Goal: Information Seeking & Learning: Understand process/instructions

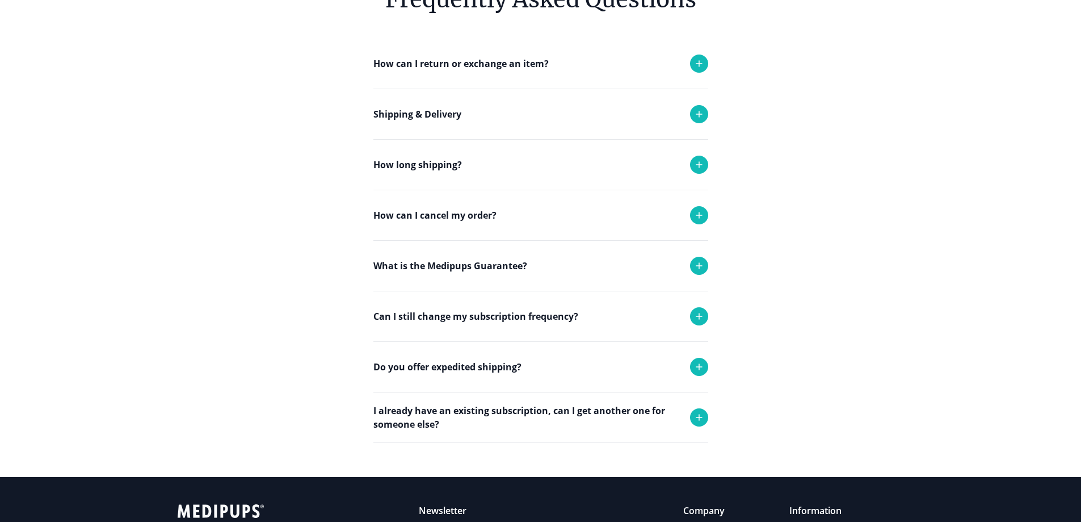
scroll to position [170, 0]
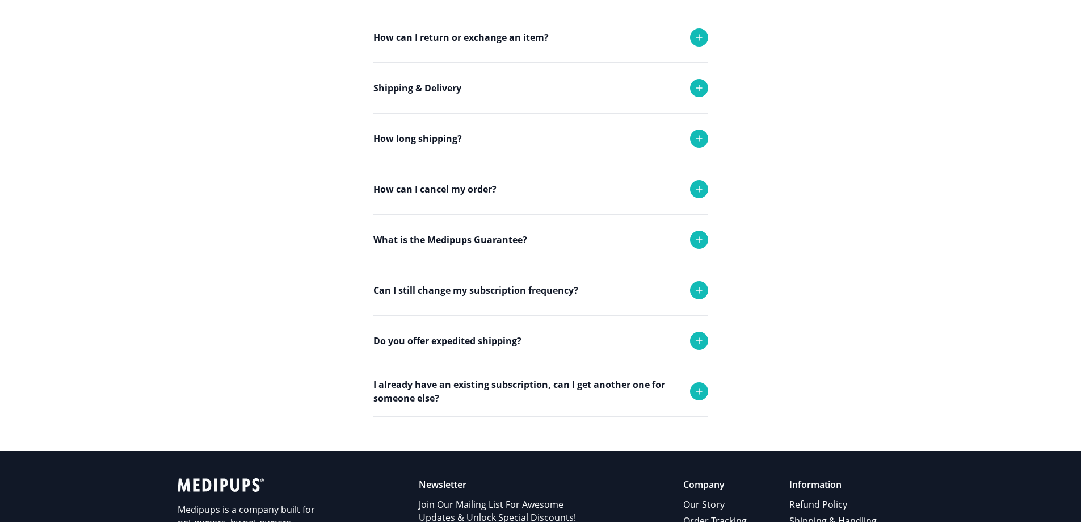
click at [432, 292] on p "Can I still change my subscription frequency?" at bounding box center [476, 290] width 205 height 14
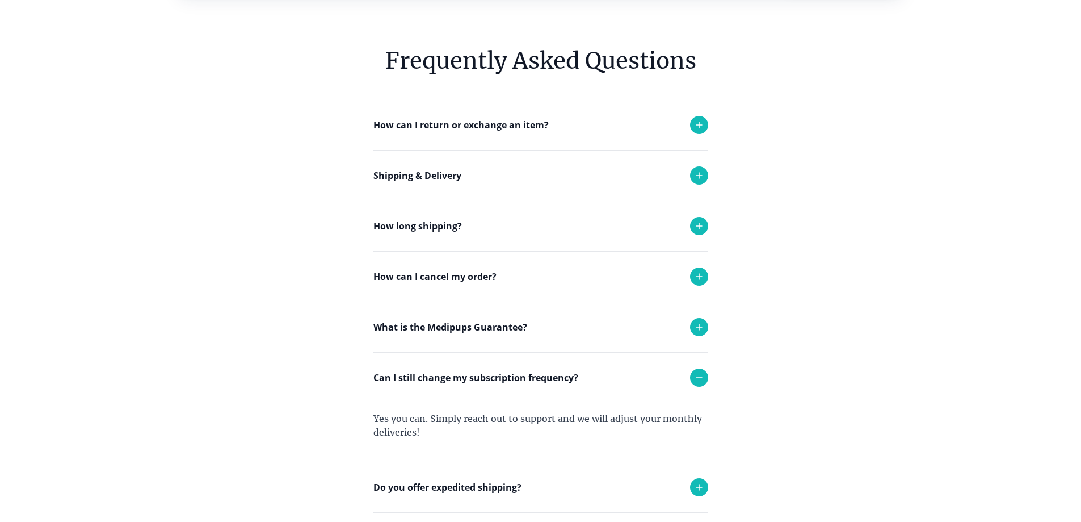
scroll to position [0, 0]
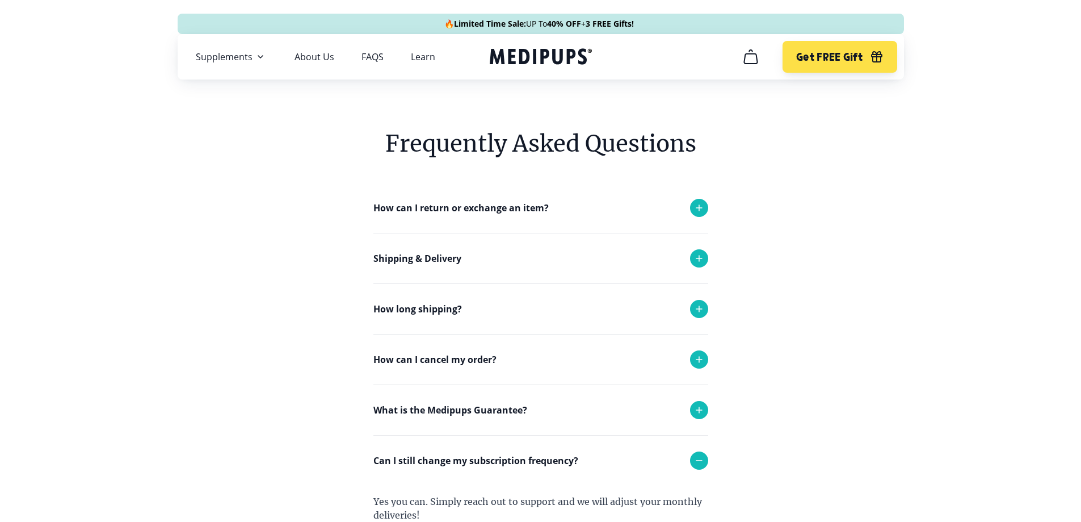
click at [318, 47] on nav "Supplements Supplements Probiotics & Gut Health Have you tried everything to he…" at bounding box center [541, 56] width 727 height 45
click at [308, 56] on link "About Us" at bounding box center [315, 56] width 40 height 11
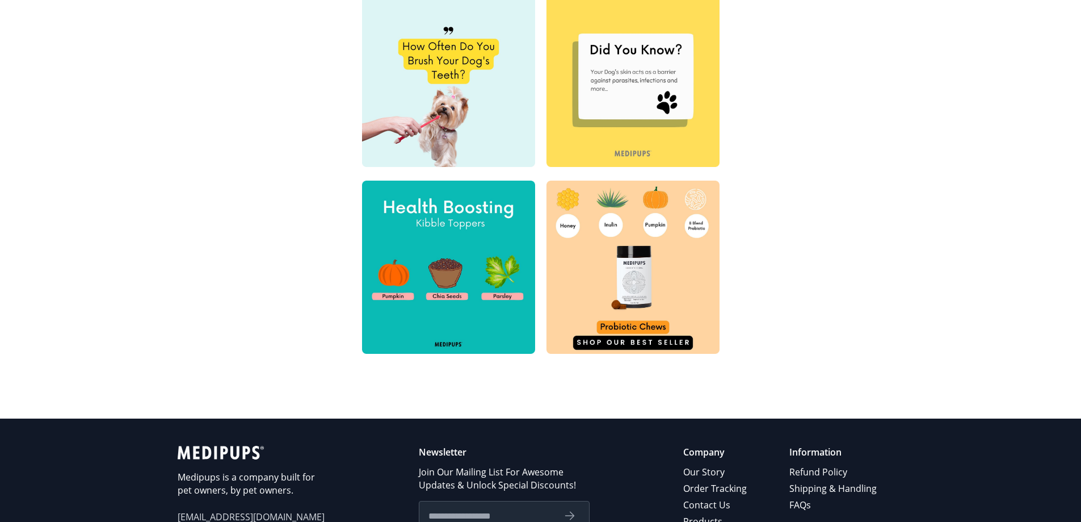
scroll to position [544, 0]
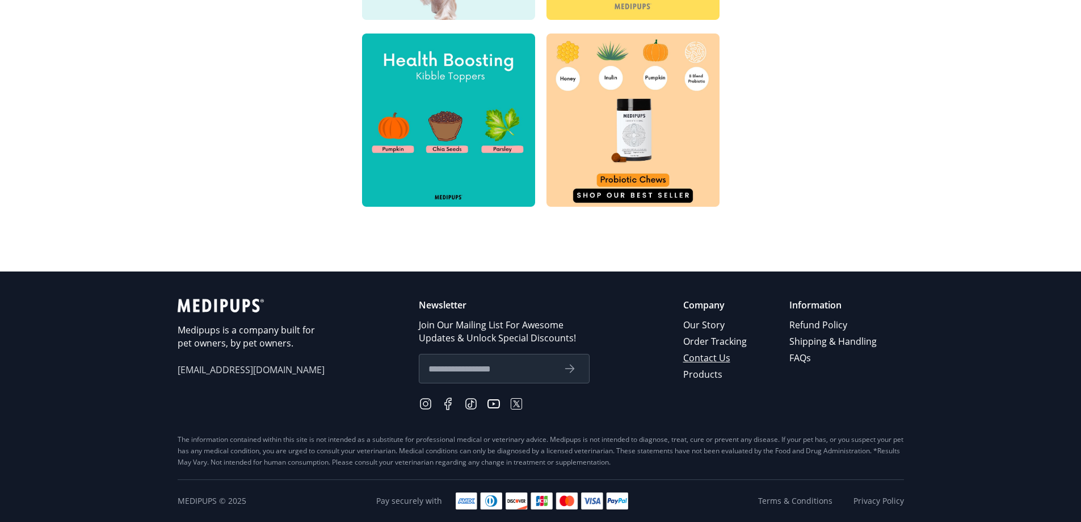
click at [721, 359] on link "Contact Us" at bounding box center [715, 358] width 65 height 16
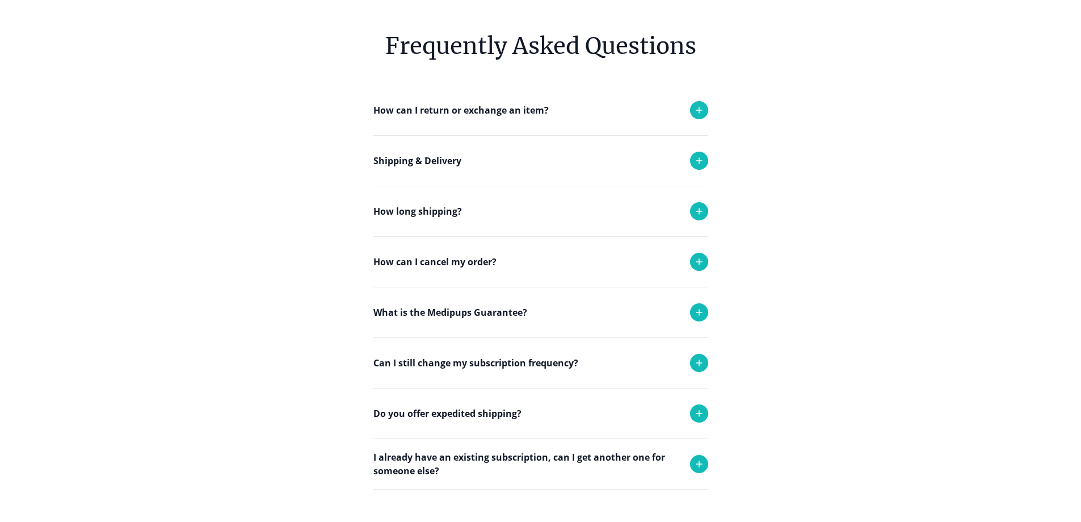
scroll to position [170, 0]
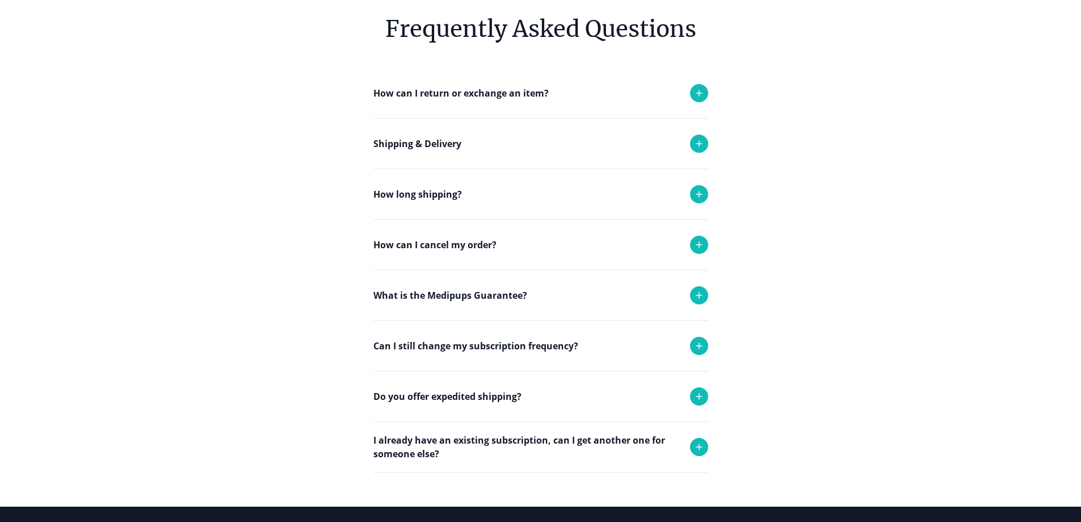
click at [458, 245] on p "How can I cancel my order?" at bounding box center [435, 245] width 123 height 14
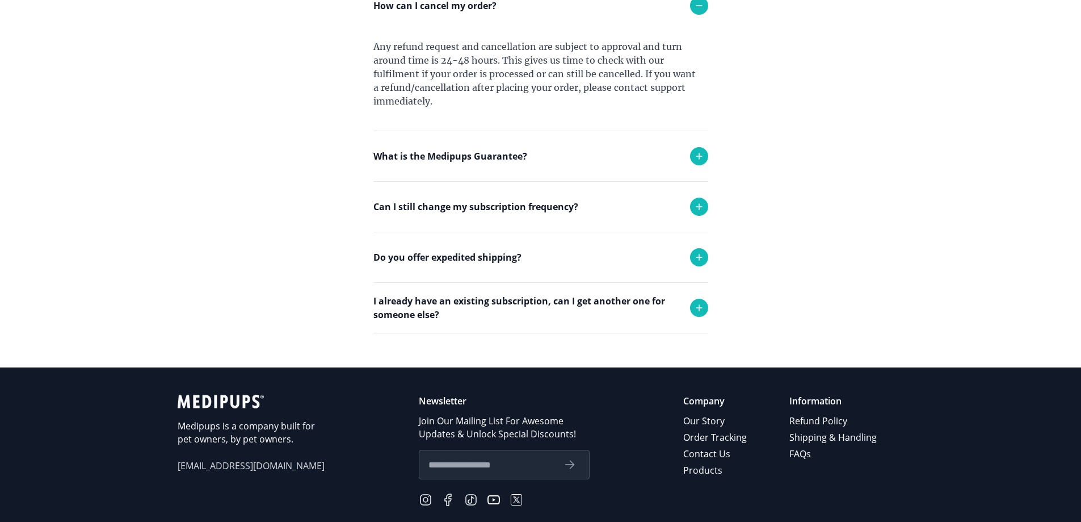
scroll to position [505, 0]
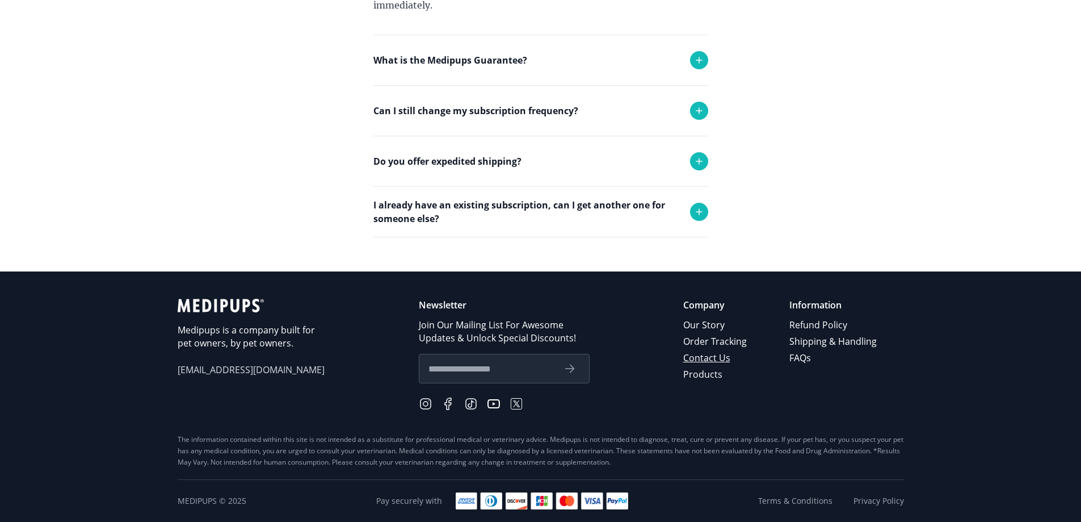
click at [710, 356] on link "Contact Us" at bounding box center [715, 358] width 65 height 16
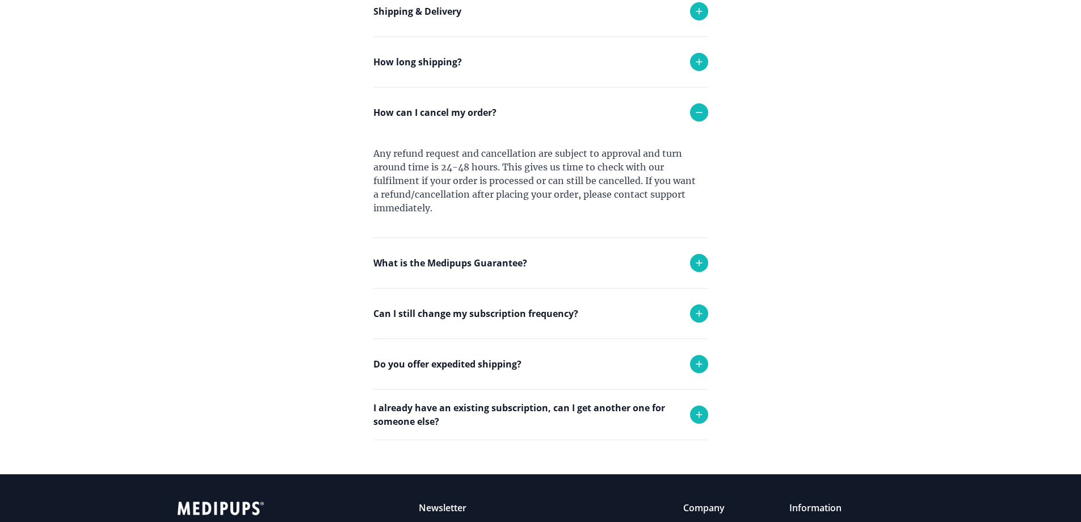
scroll to position [0, 0]
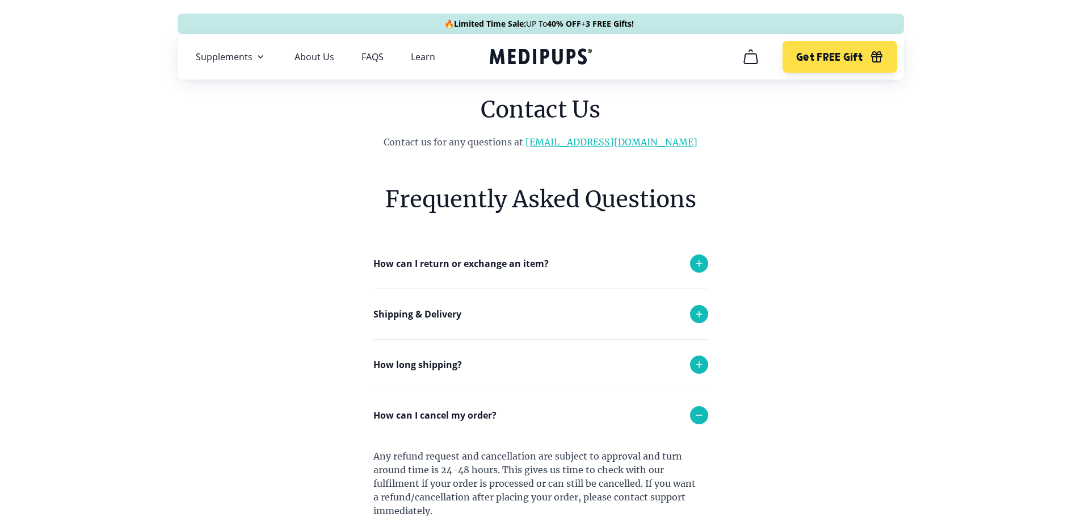
click at [636, 144] on link "[EMAIL_ADDRESS][DOMAIN_NAME]" at bounding box center [612, 141] width 172 height 11
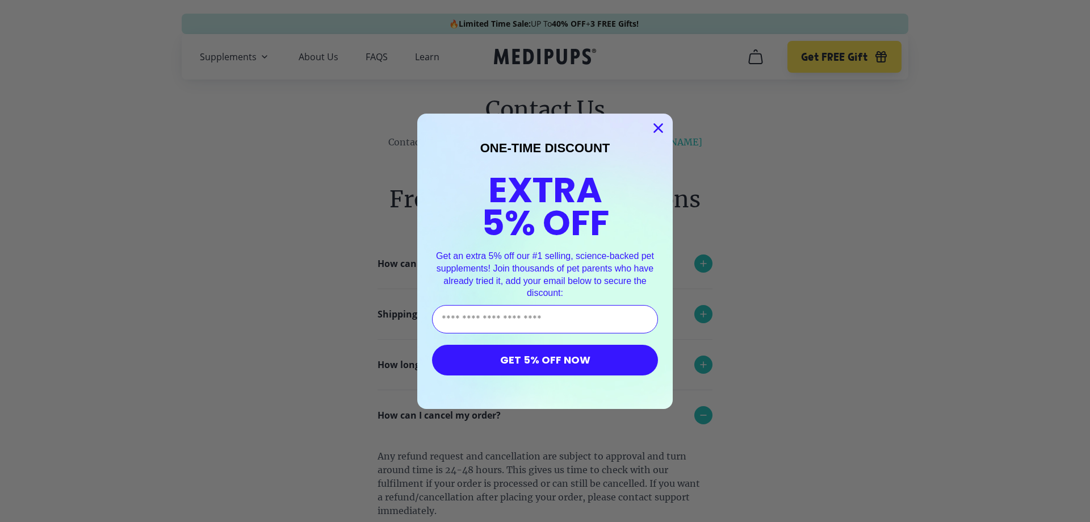
click at [654, 121] on circle "Close dialog" at bounding box center [658, 127] width 19 height 19
